Goal: Task Accomplishment & Management: Manage account settings

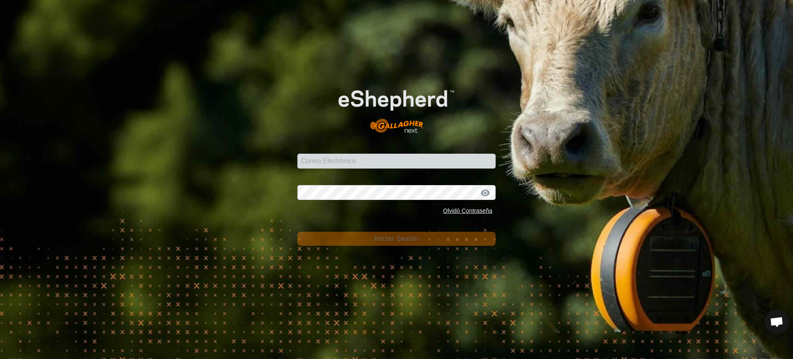
scroll to position [643, 0]
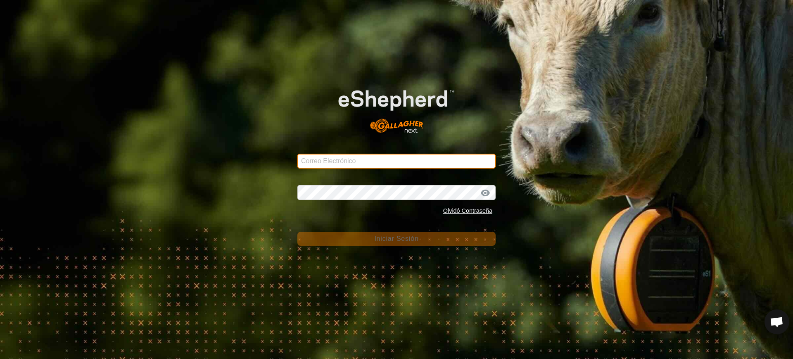
type input "[EMAIL_ADDRESS][DOMAIN_NAME]"
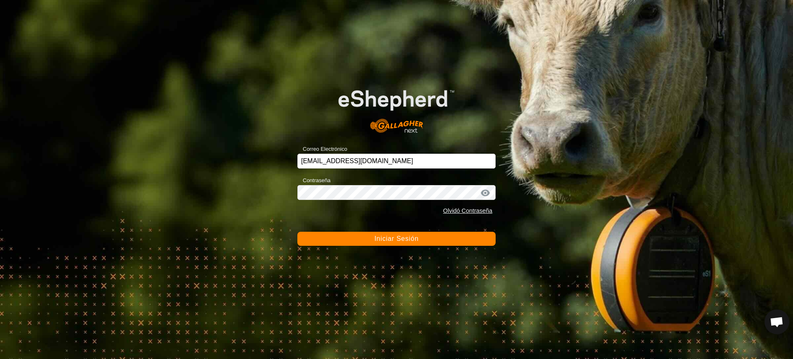
click at [374, 236] on span "Iniciar Sesión" at bounding box center [396, 238] width 44 height 7
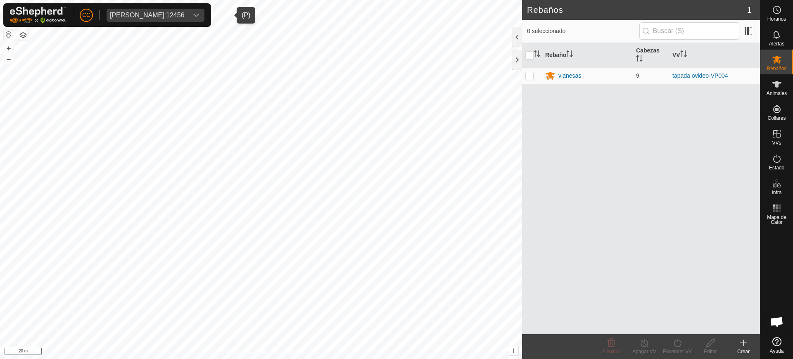
click at [185, 14] on div "[PERSON_NAME] 12456" at bounding box center [147, 15] width 75 height 7
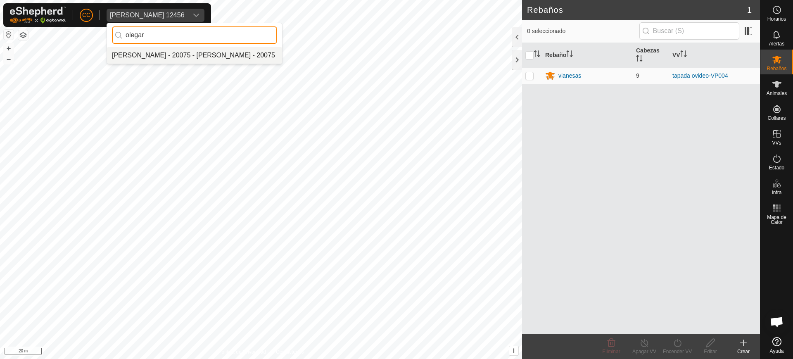
type input "olegar"
click at [206, 53] on li "[PERSON_NAME] - 20075 - [PERSON_NAME] - 20075" at bounding box center [194, 55] width 175 height 17
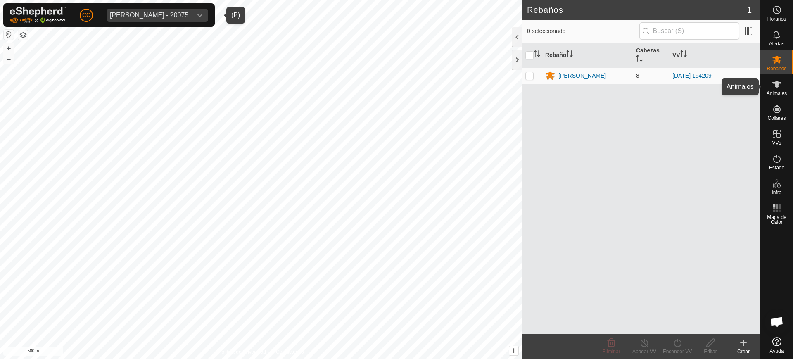
click at [779, 89] on icon at bounding box center [776, 84] width 10 height 10
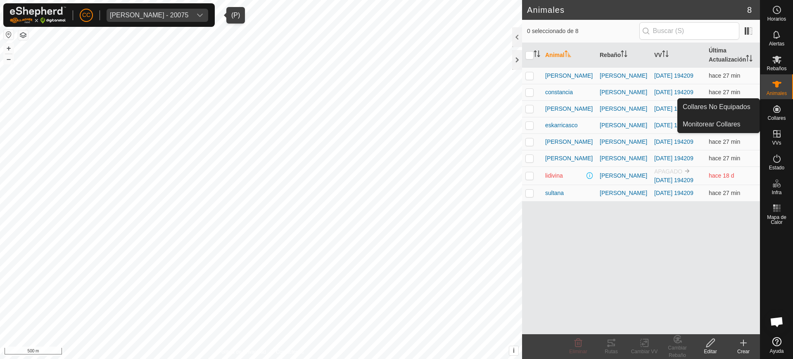
drag, startPoint x: 780, startPoint y: 99, endPoint x: 779, endPoint y: 107, distance: 7.9
click at [779, 107] on icon at bounding box center [776, 108] width 7 height 7
click at [741, 106] on link "Collares No Equipados" at bounding box center [718, 107] width 82 height 17
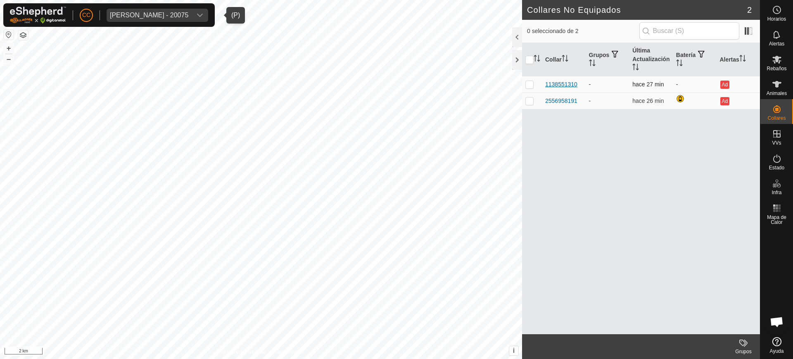
click at [556, 84] on div "1138551310" at bounding box center [561, 84] width 32 height 9
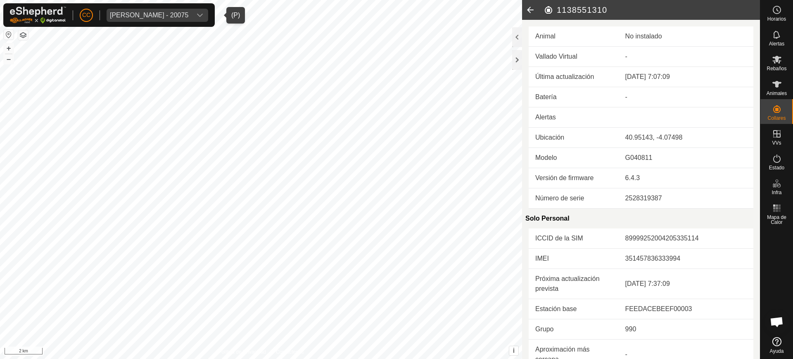
click at [529, 9] on icon at bounding box center [530, 10] width 17 height 20
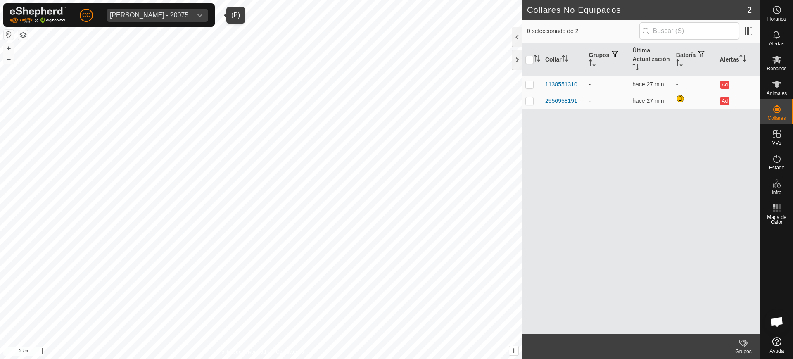
click at [8, 33] on button "button" at bounding box center [9, 35] width 10 height 10
checkbox input "true"
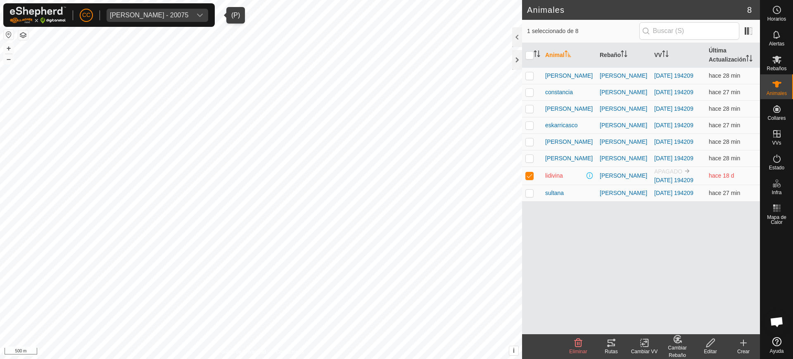
click at [161, 12] on div "[PERSON_NAME] - 20075" at bounding box center [149, 15] width 78 height 7
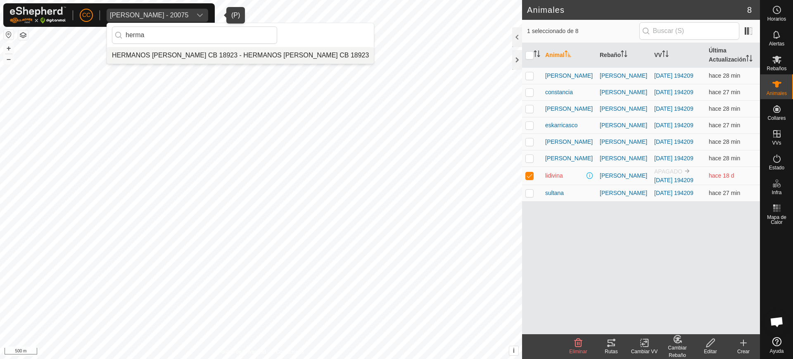
type input "herma"
click at [208, 50] on li "HERMANOS [PERSON_NAME] CB 18923 - HERMANOS [PERSON_NAME] CB 18923" at bounding box center [240, 55] width 267 height 17
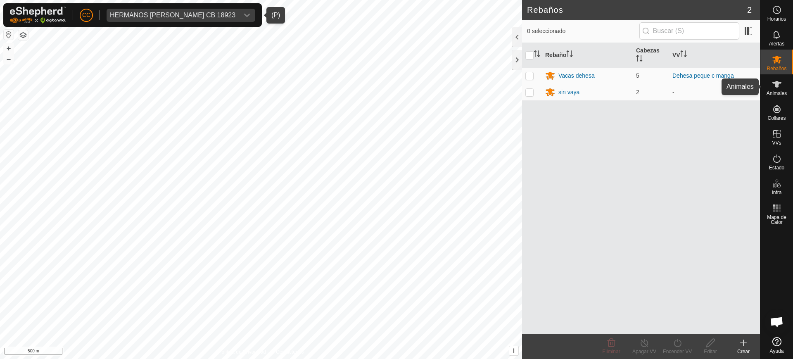
click at [779, 88] on icon at bounding box center [776, 84] width 10 height 10
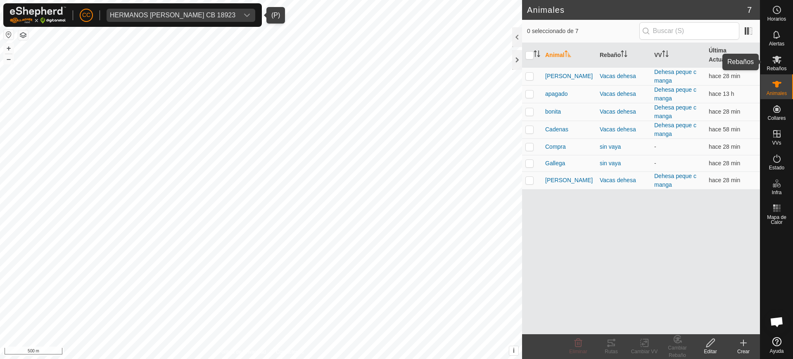
click at [778, 60] on icon at bounding box center [776, 60] width 9 height 8
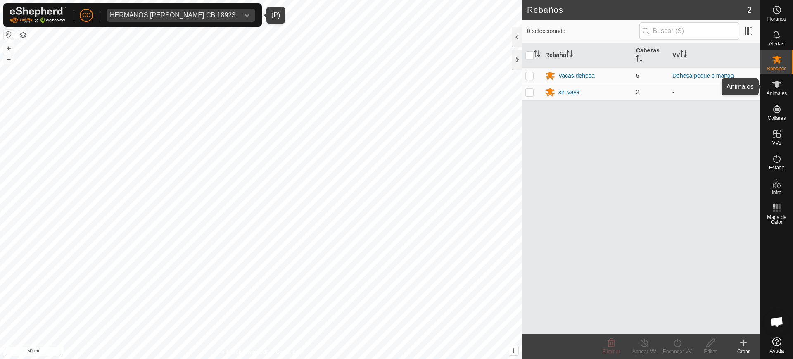
click at [771, 91] on span "Animales" at bounding box center [776, 93] width 20 height 5
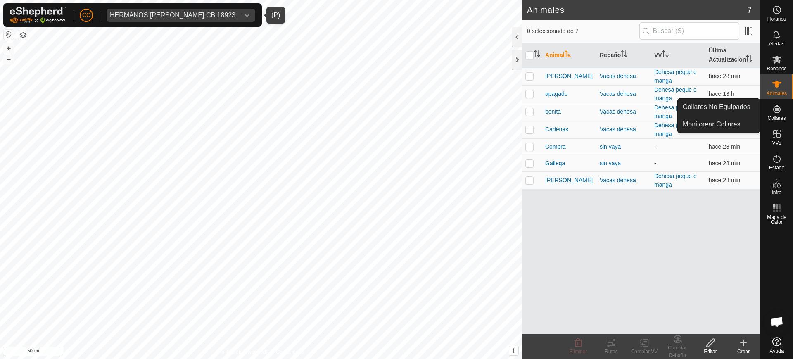
click at [777, 112] on icon at bounding box center [776, 108] width 7 height 7
click at [740, 107] on link "Collares No Equipados" at bounding box center [718, 107] width 82 height 17
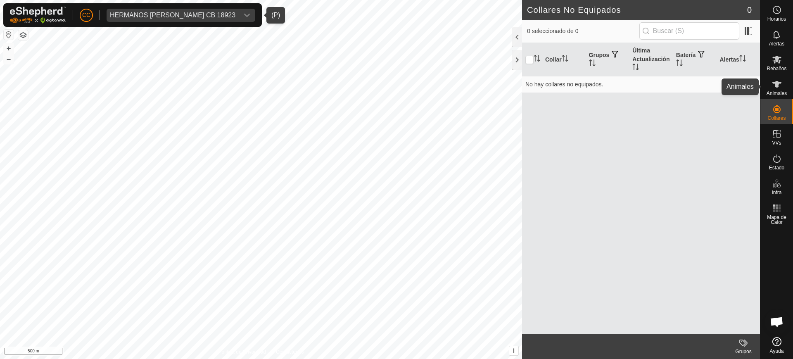
click at [772, 87] on icon at bounding box center [776, 84] width 10 height 10
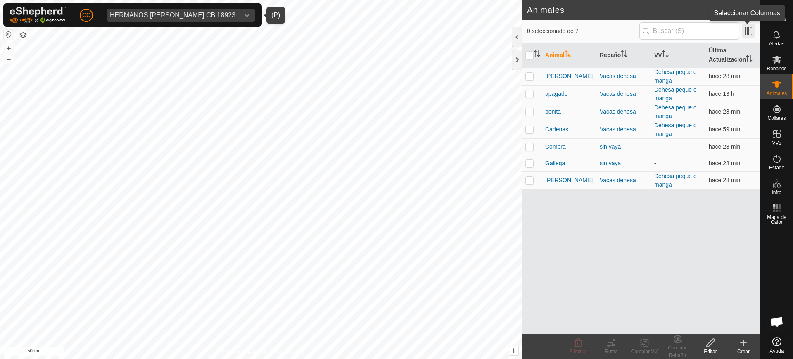
click at [748, 27] on span at bounding box center [747, 30] width 13 height 13
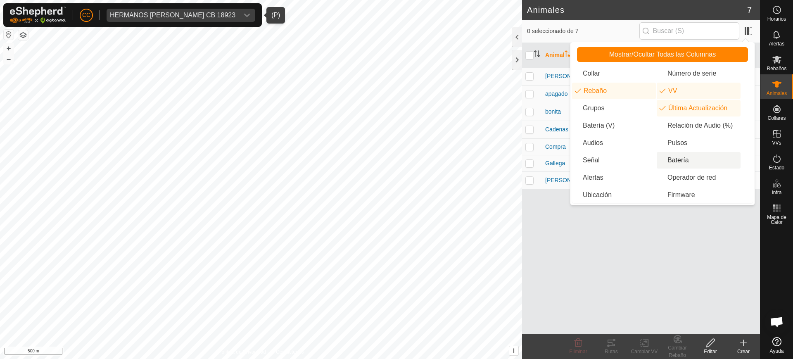
click at [676, 156] on li "Batería" at bounding box center [698, 160] width 84 height 17
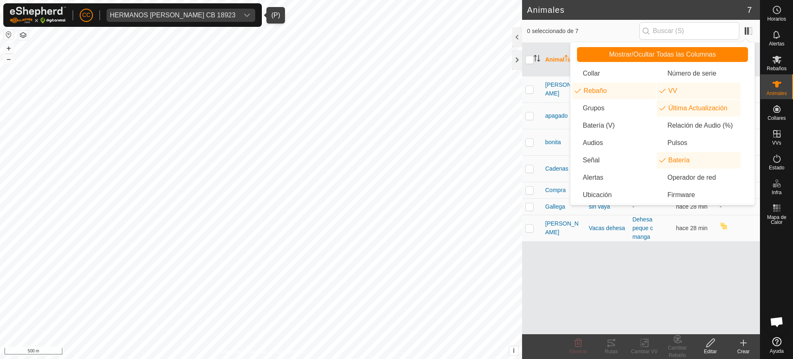
click at [669, 263] on div "Animal Rebaño VV Última Actualización Batería [PERSON_NAME] peque c manga hace …" at bounding box center [641, 188] width 238 height 291
